Goal: Navigation & Orientation: Find specific page/section

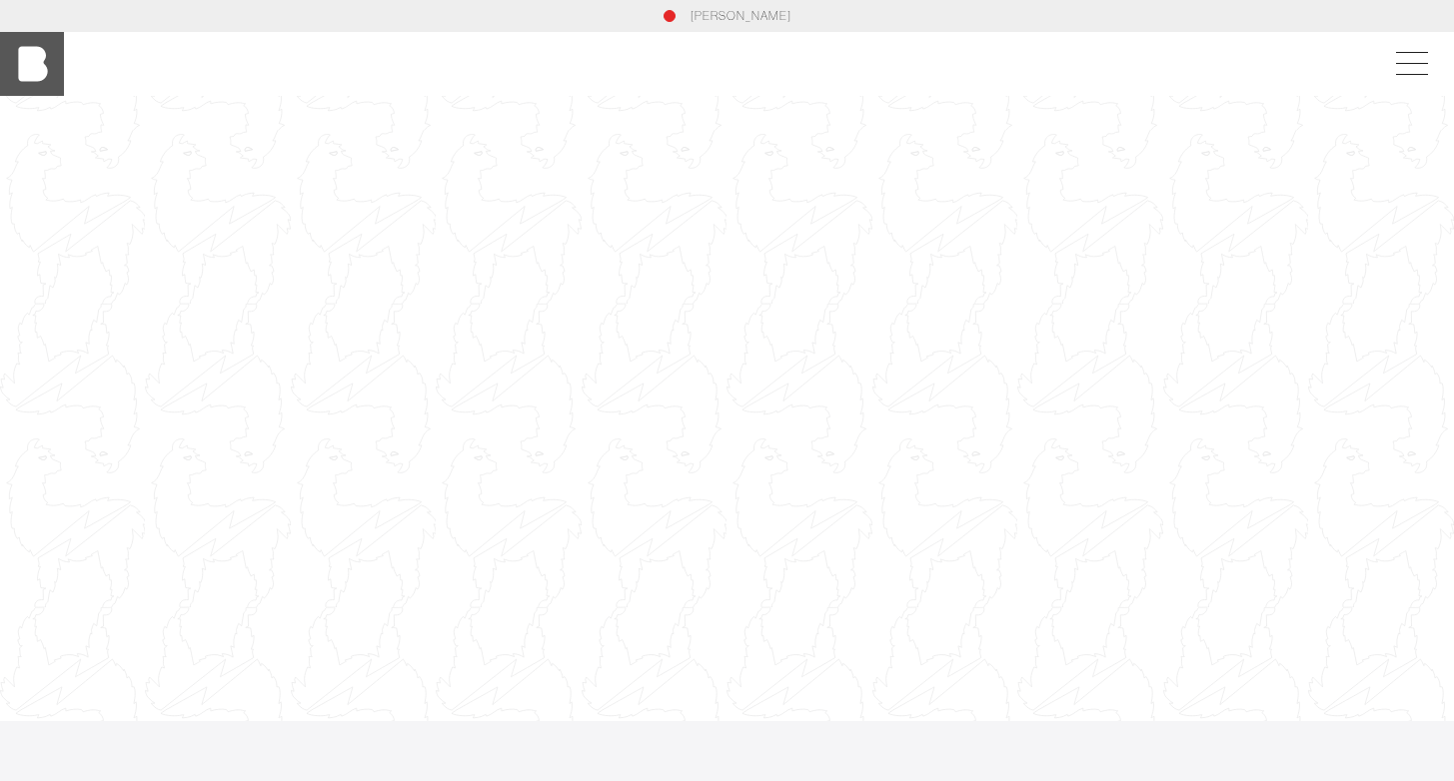
click at [35, 60] on img at bounding box center [32, 64] width 64 height 64
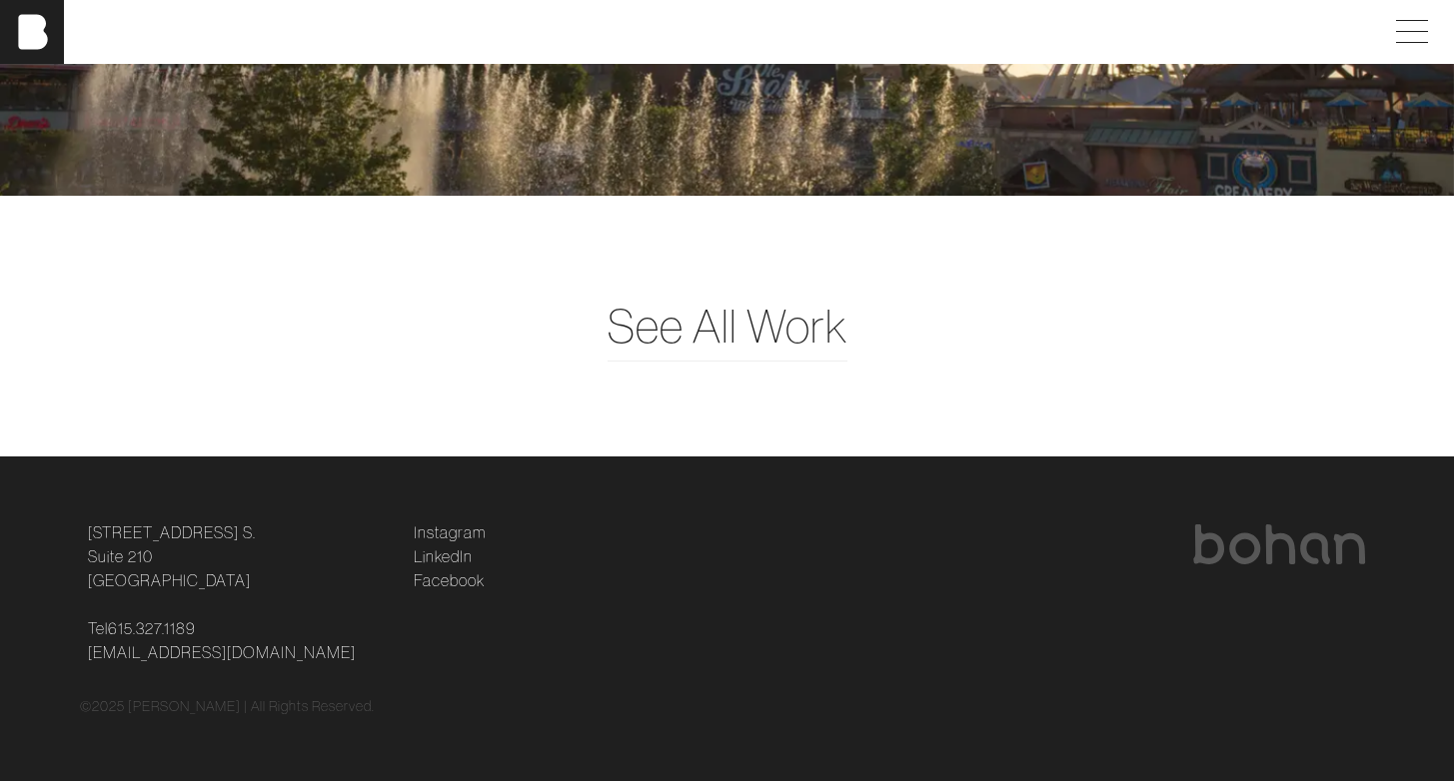
scroll to position [4960, 0]
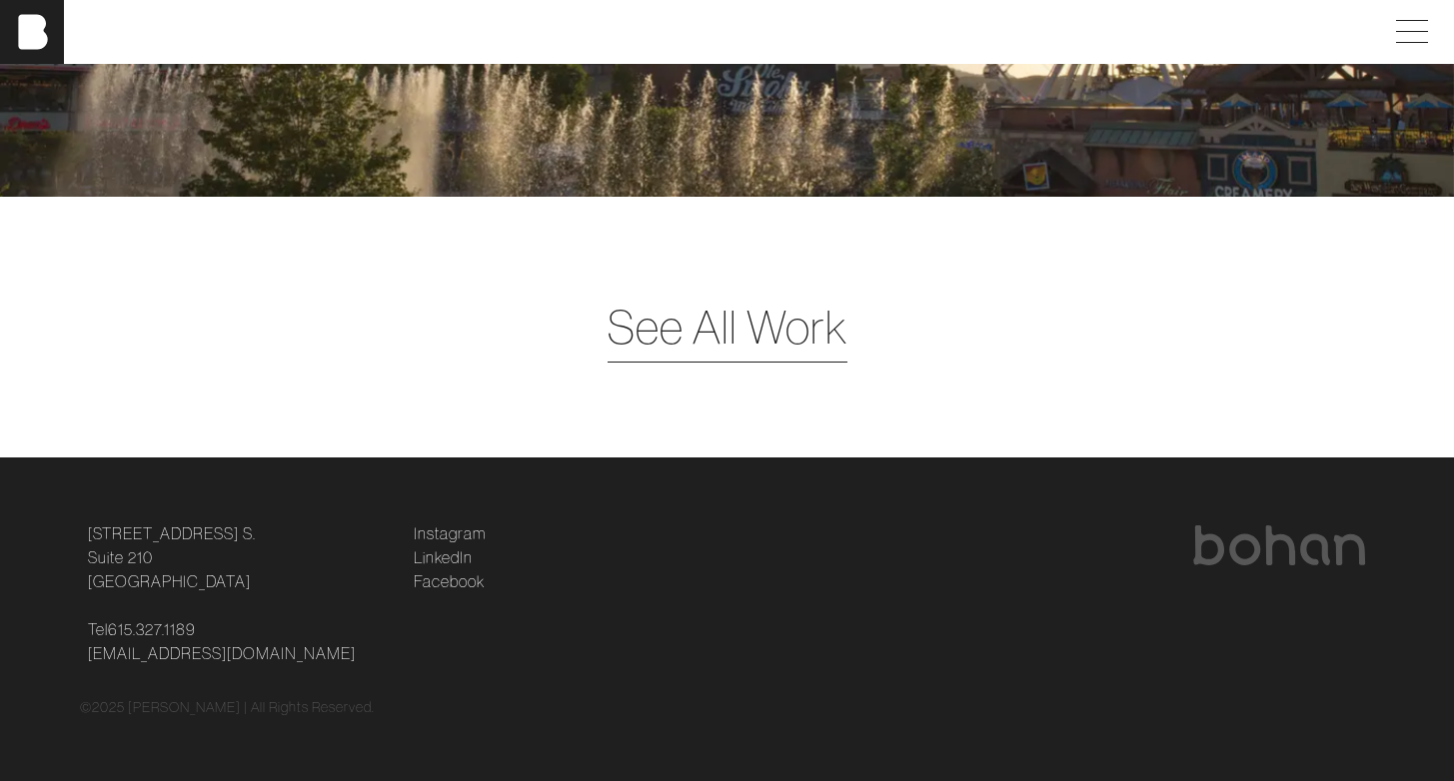
click at [703, 343] on span "See All Work" at bounding box center [728, 327] width 240 height 69
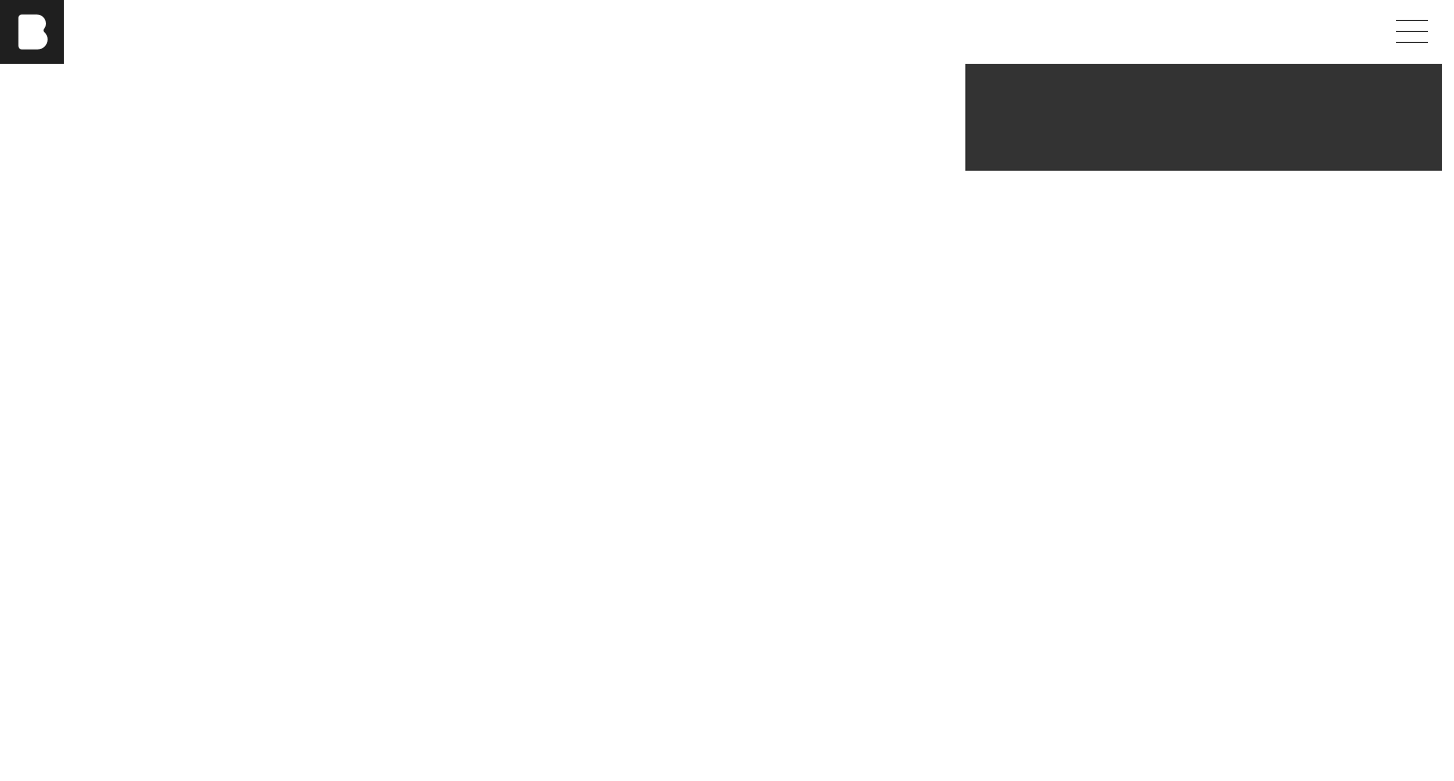
scroll to position [441, 0]
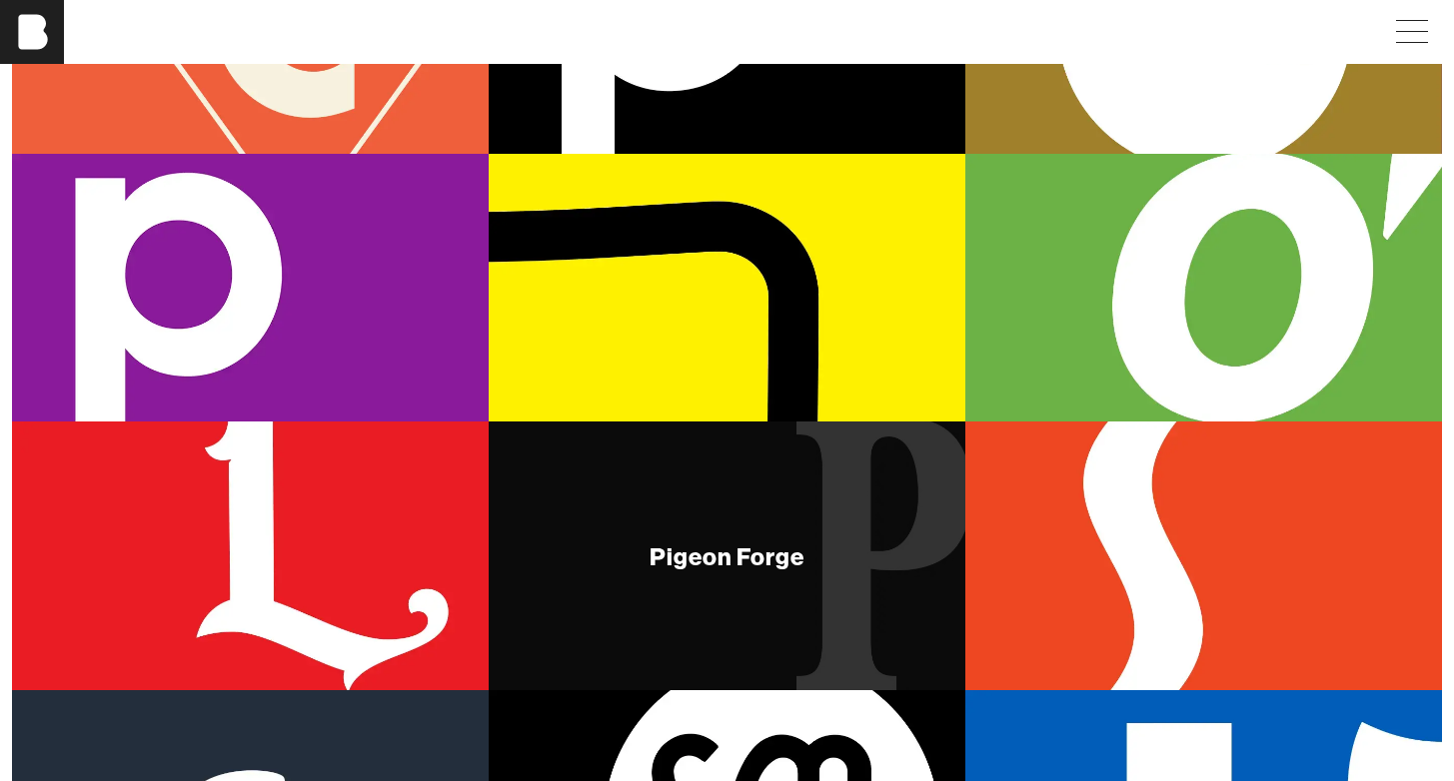
click at [909, 567] on div "Pigeon Forge" at bounding box center [727, 556] width 477 height 268
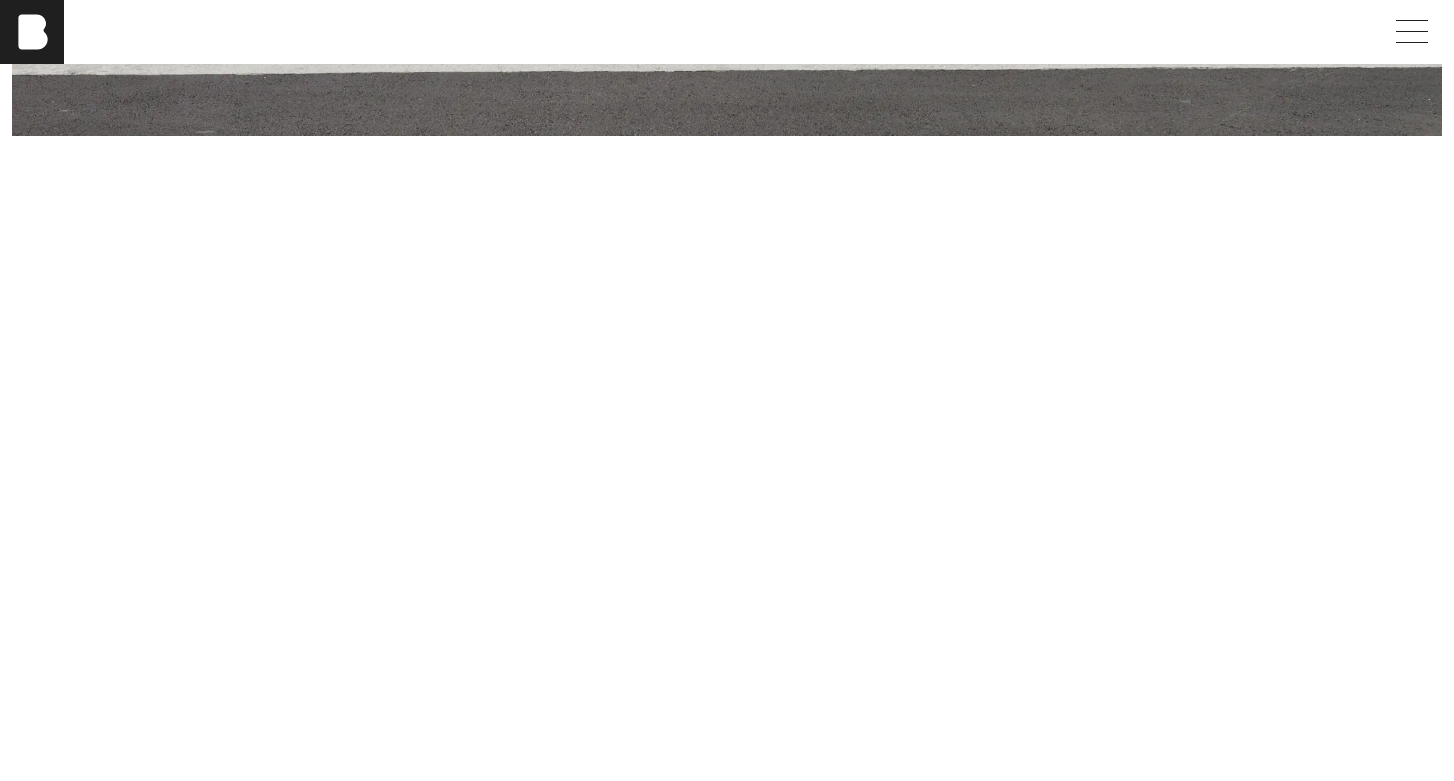
scroll to position [5804, 0]
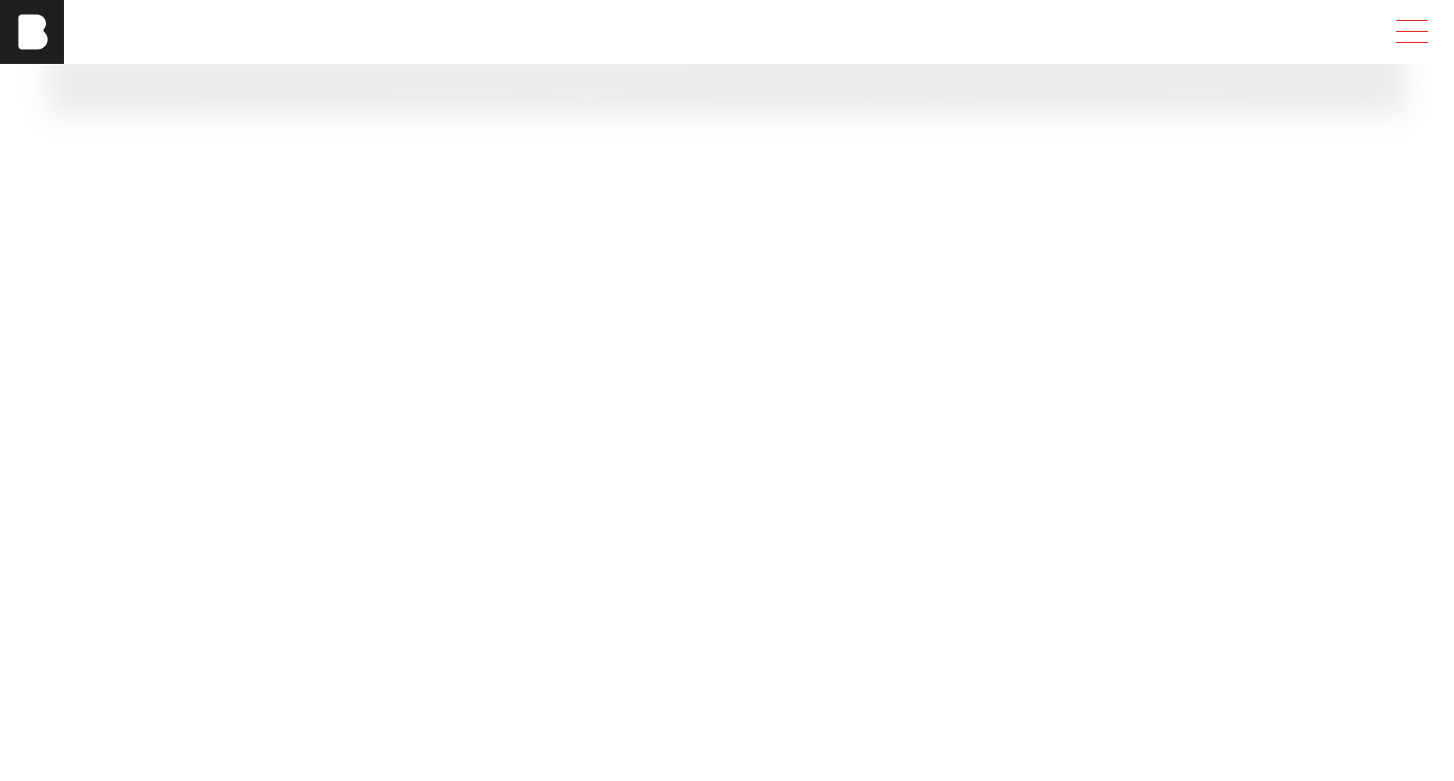
click at [1421, 35] on span at bounding box center [1408, 32] width 46 height 36
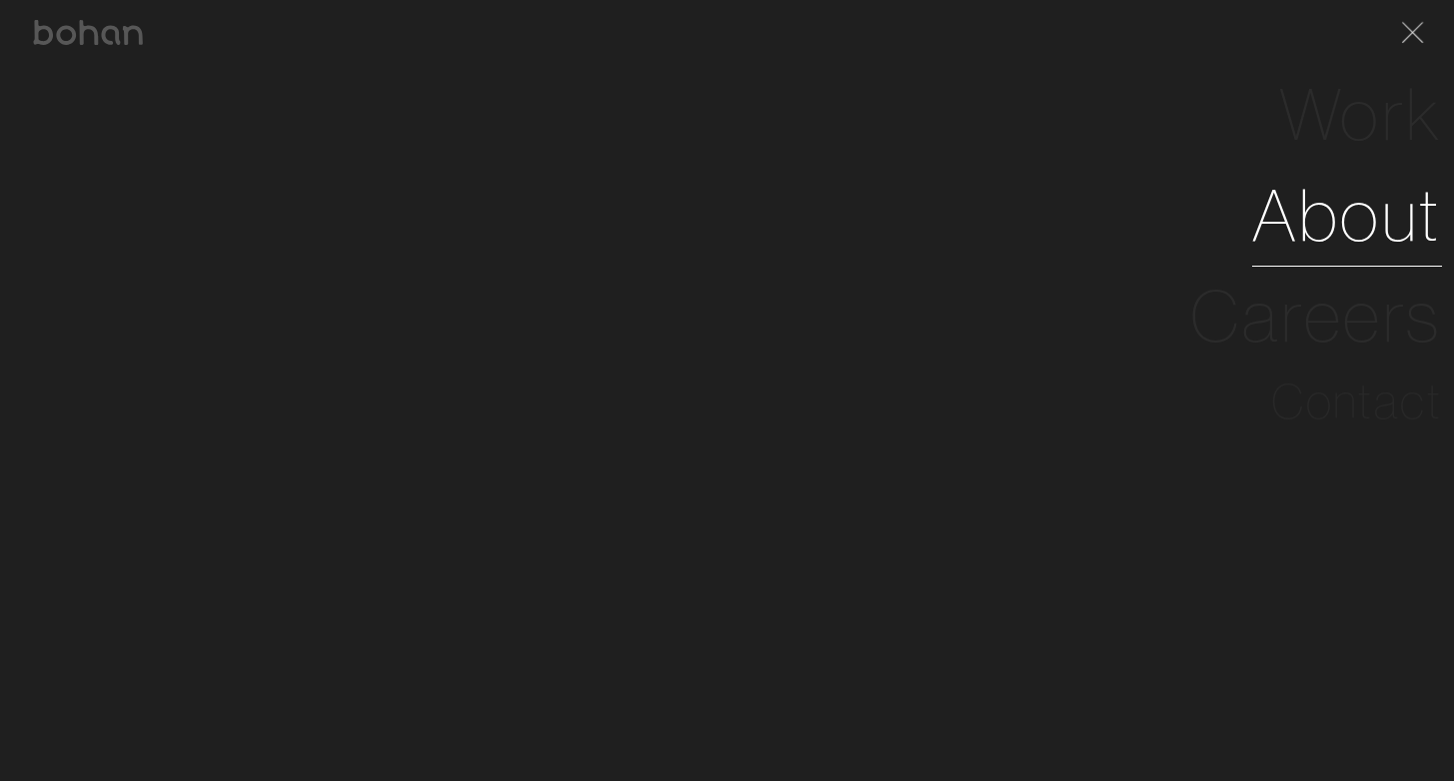
click at [1345, 214] on link "About" at bounding box center [1347, 215] width 190 height 101
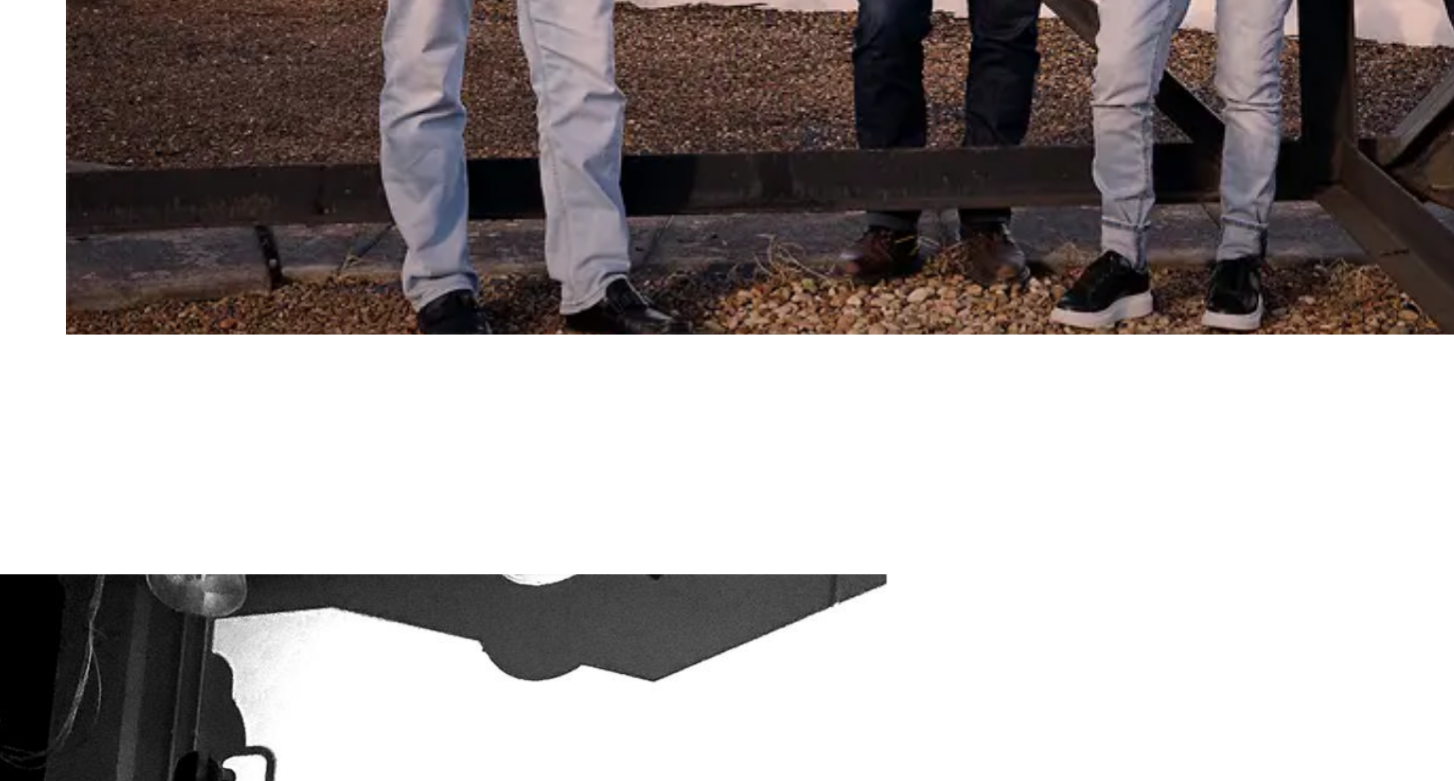
scroll to position [1294, 0]
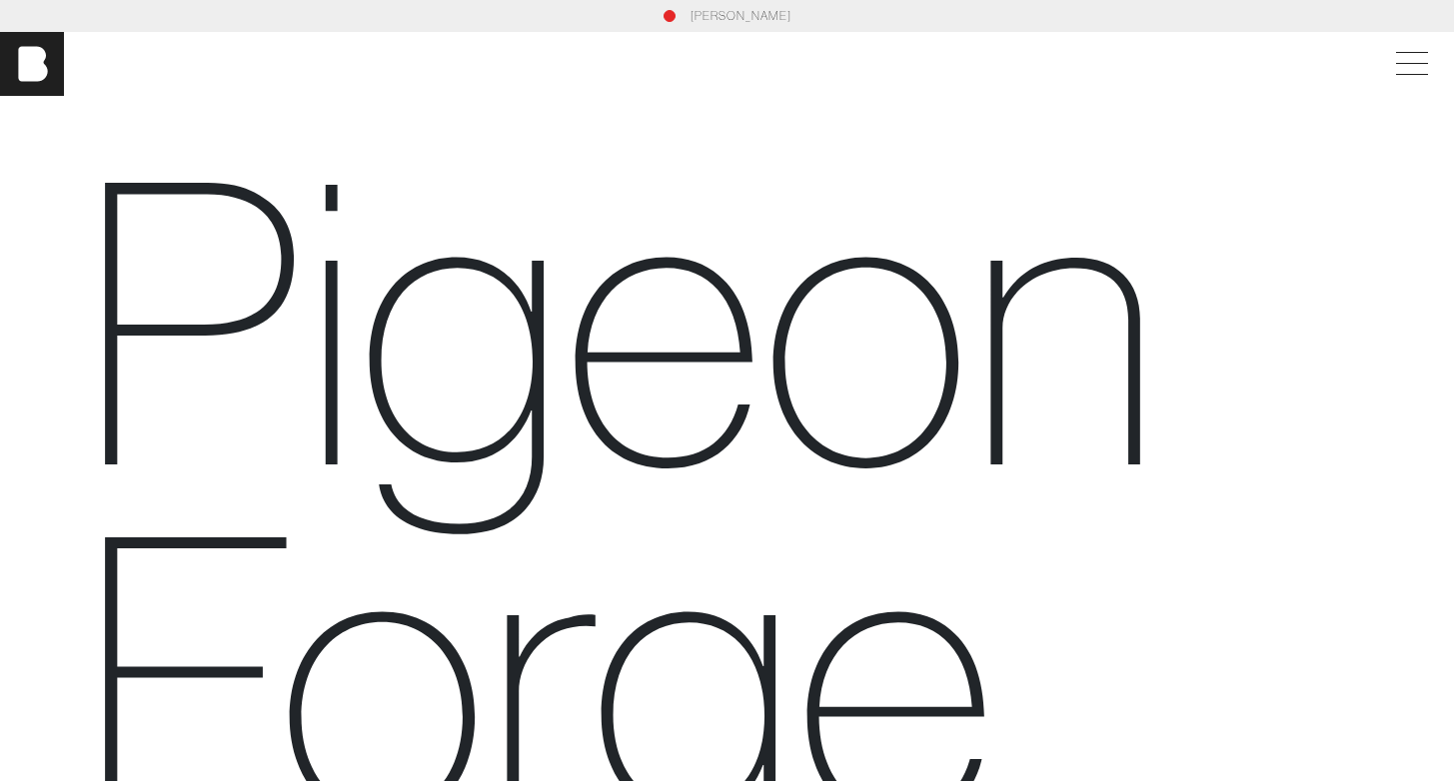
click at [215, 144] on h1 "Pigeon Forge" at bounding box center [727, 498] width 1295 height 709
click at [1432, 69] on div at bounding box center [1413, 64] width 56 height 36
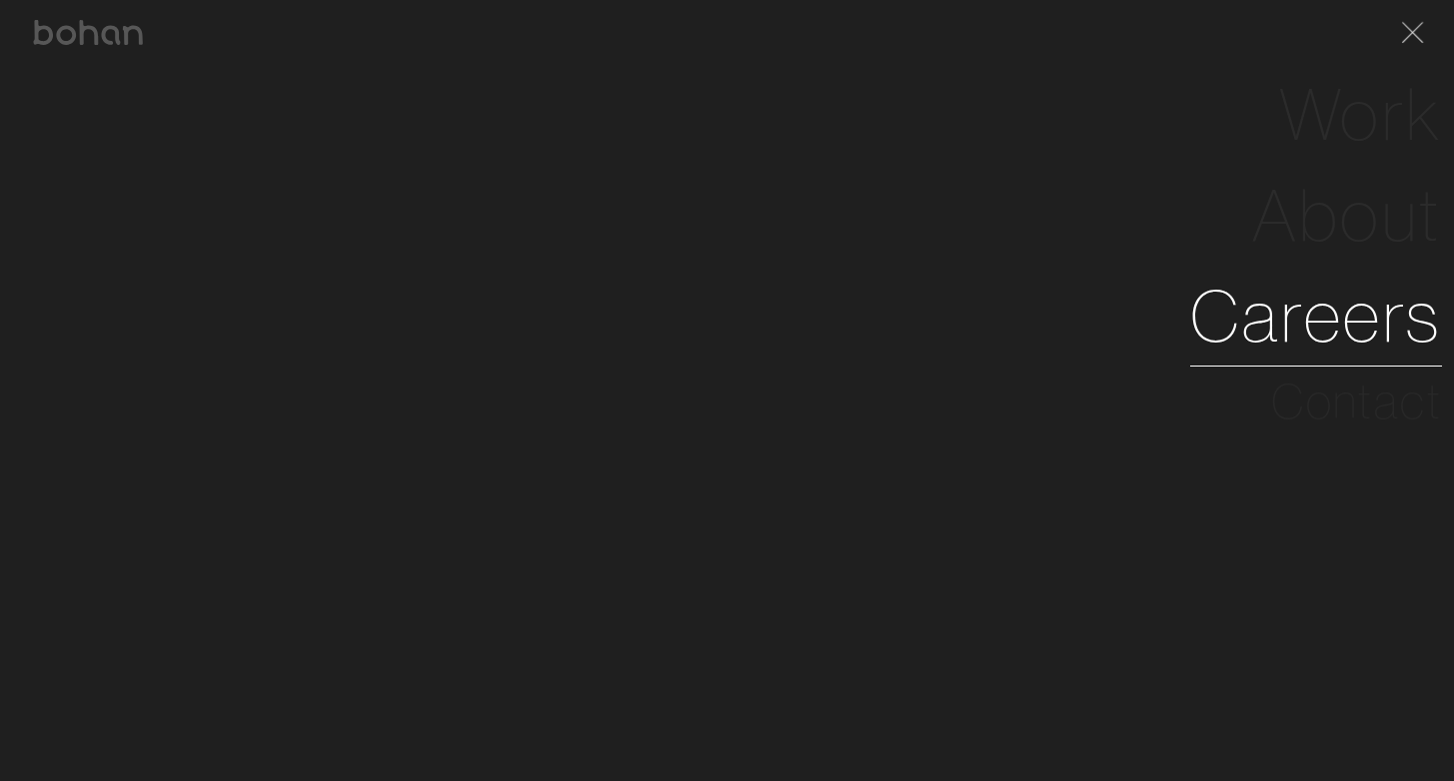
click at [1282, 328] on link "Careers" at bounding box center [1316, 316] width 252 height 101
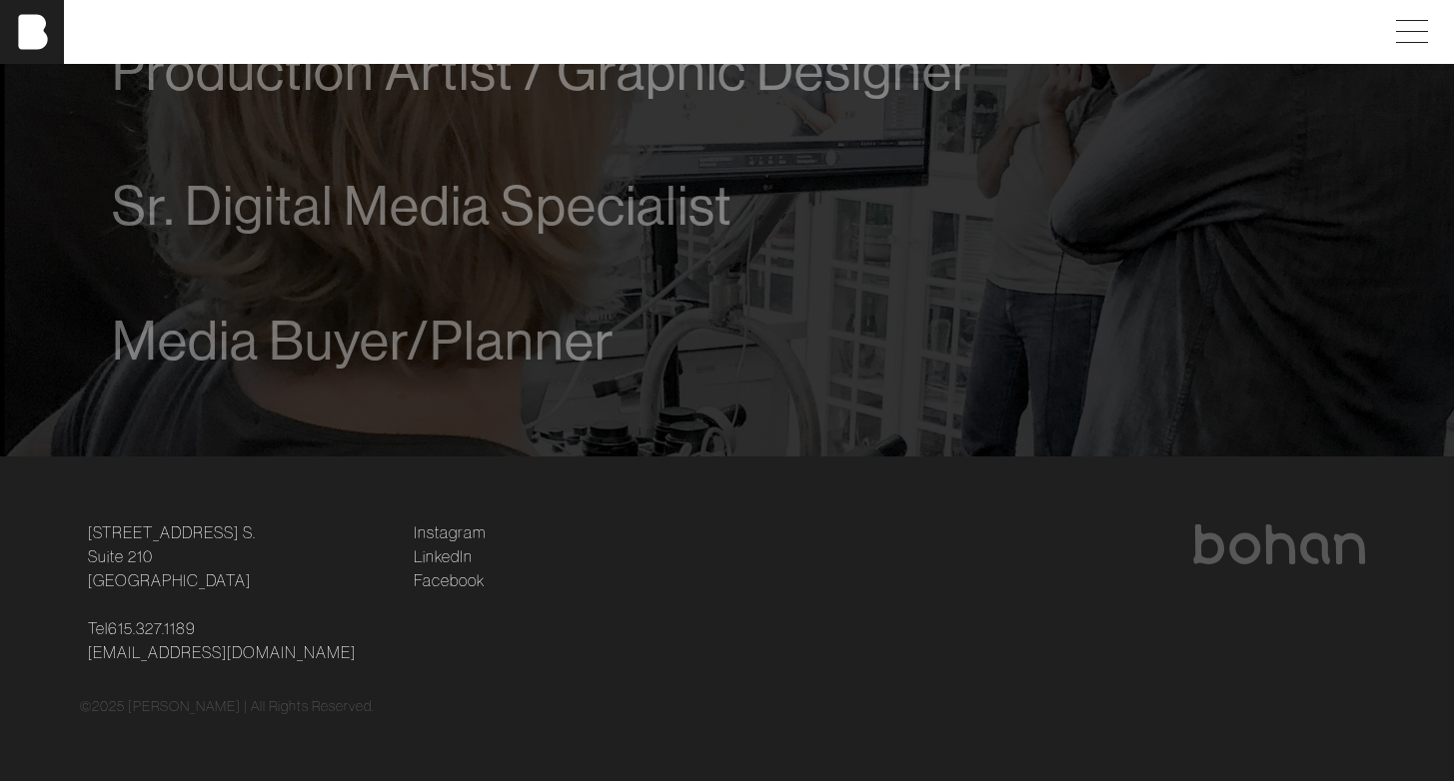
scroll to position [1499, 0]
